Goal: Navigation & Orientation: Find specific page/section

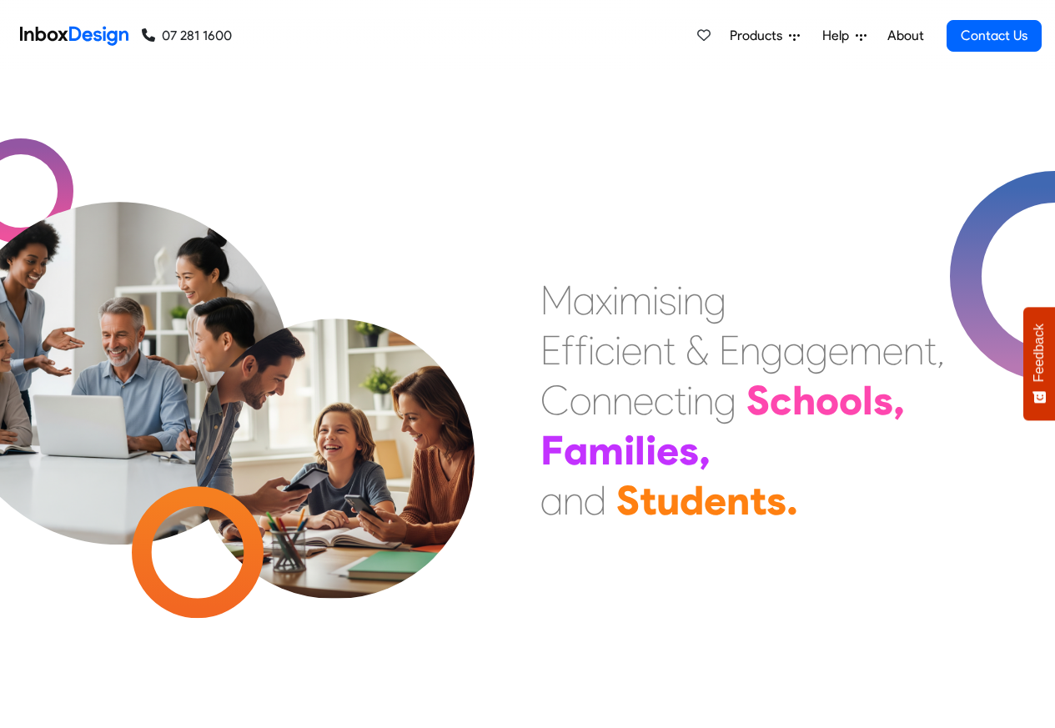
click at [906, 36] on link "About" at bounding box center [906, 35] width 46 height 33
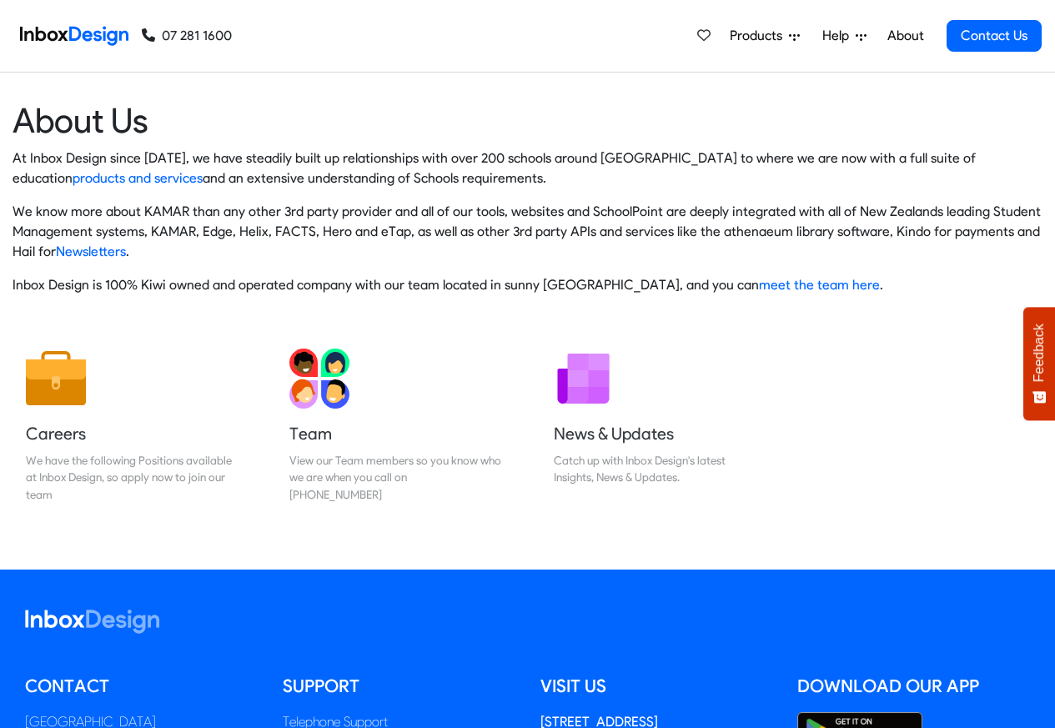
click at [61, 34] on img at bounding box center [74, 35] width 108 height 33
